Goal: Find contact information: Find contact information

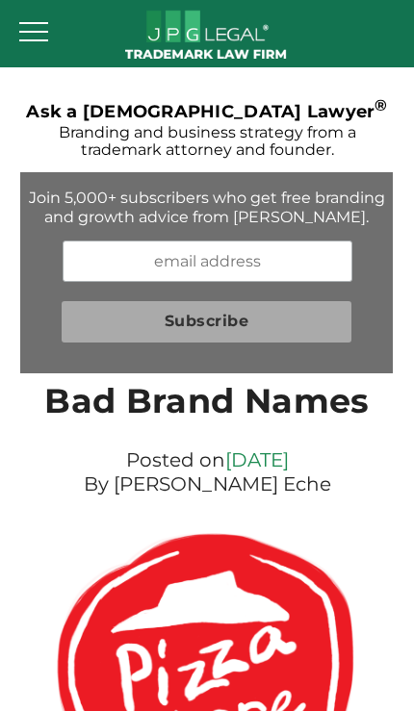
click at [28, 32] on div at bounding box center [33, 32] width 29 height 2
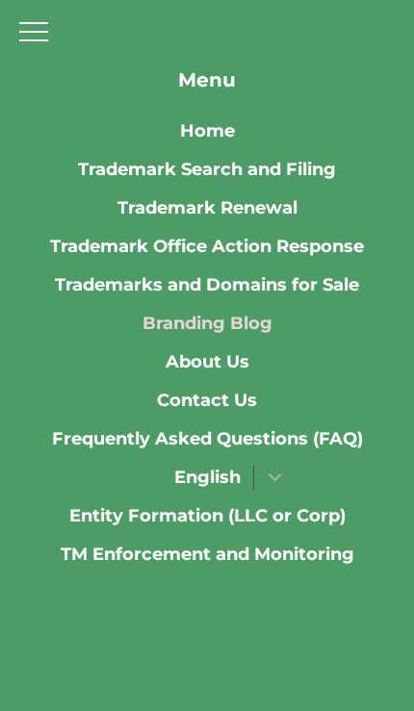
click at [235, 394] on link "Contact Us" at bounding box center [207, 400] width 100 height 38
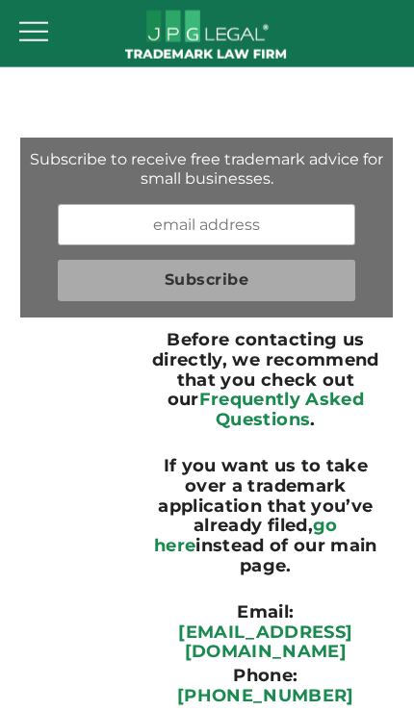
scroll to position [54, 0]
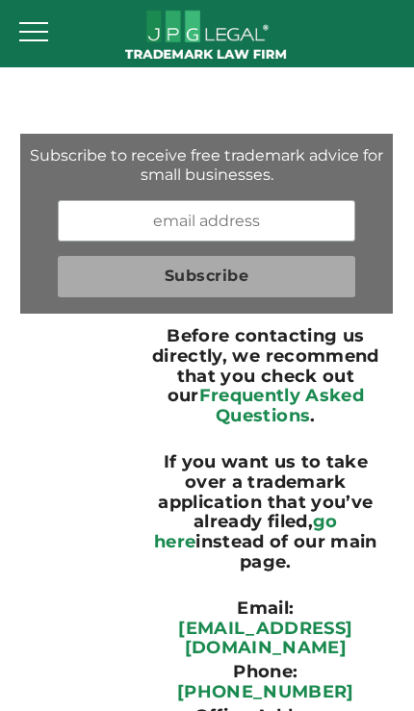
click at [117, 216] on input "email" at bounding box center [207, 220] width 298 height 41
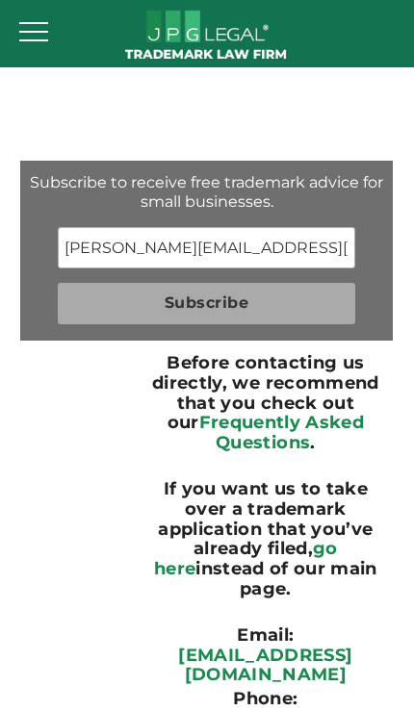
type input "kenny@californiaquisine.com"
click at [235, 300] on input "Subscribe" at bounding box center [207, 303] width 298 height 41
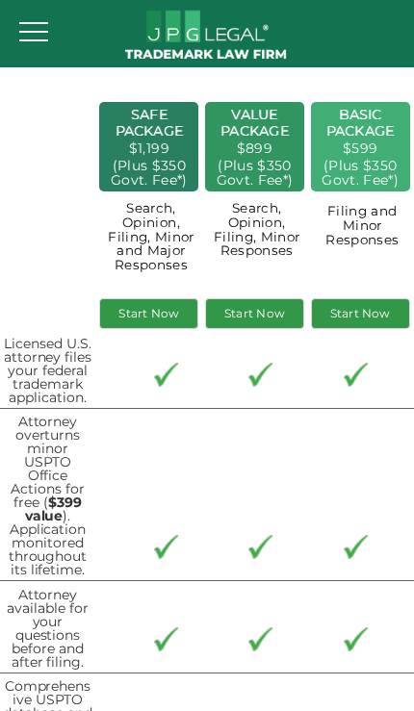
click at [24, 30] on div at bounding box center [33, 32] width 38 height 44
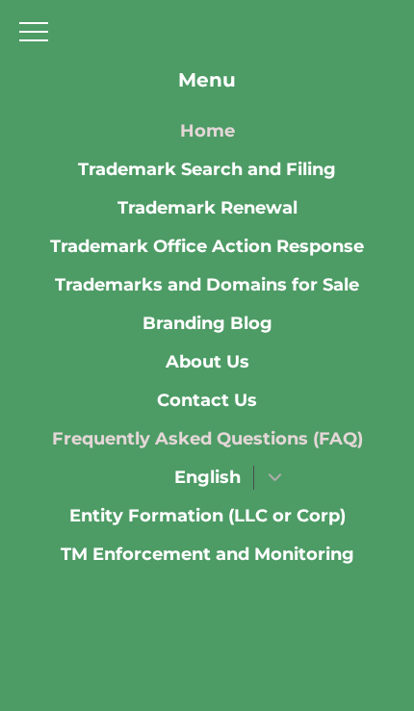
click at [220, 403] on link "Contact Us" at bounding box center [207, 400] width 100 height 38
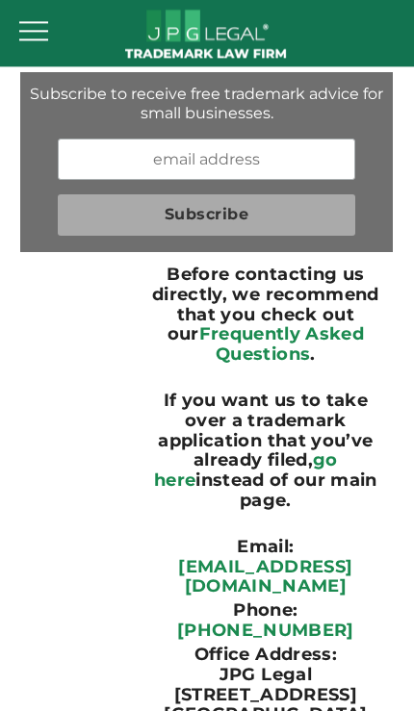
scroll to position [72, 0]
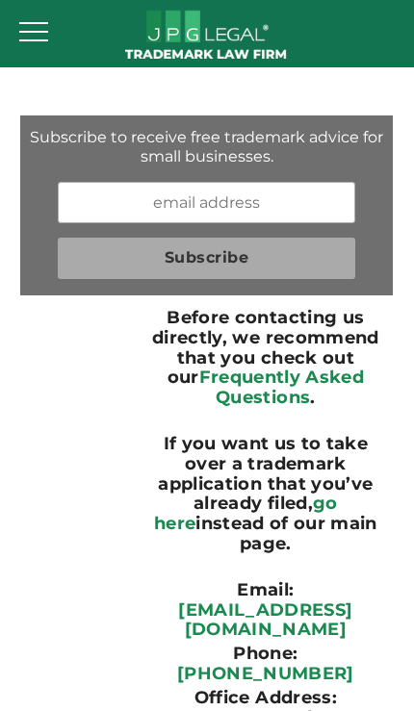
click at [280, 663] on link "[PHONE_NUMBER]" at bounding box center [265, 673] width 177 height 21
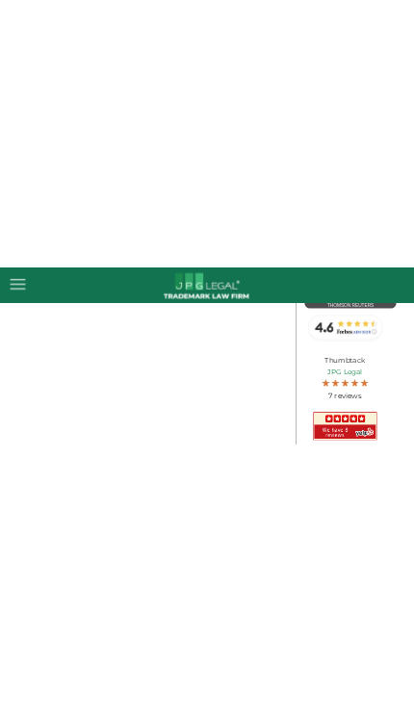
scroll to position [0, 0]
